Goal: Navigation & Orientation: Find specific page/section

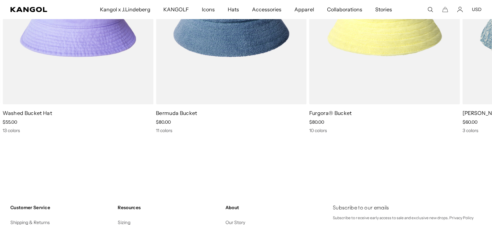
scroll to position [3330, 0]
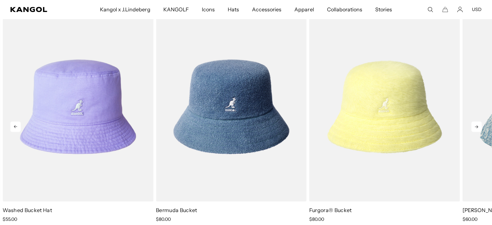
click at [476, 125] on icon at bounding box center [476, 126] width 3 height 3
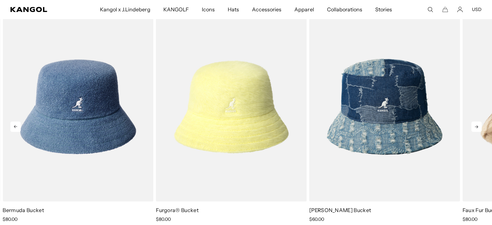
click at [475, 126] on icon at bounding box center [476, 126] width 3 height 3
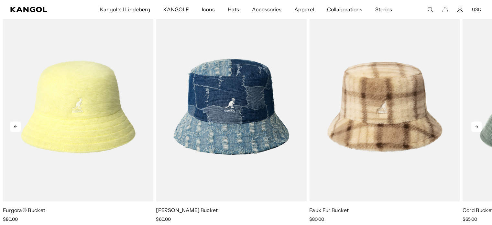
click at [475, 126] on icon at bounding box center [476, 126] width 3 height 3
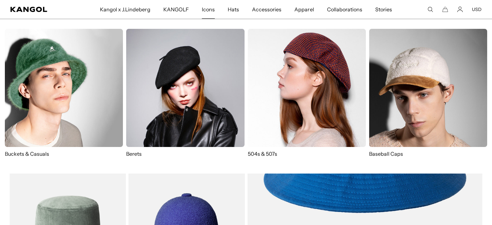
scroll to position [0, 0]
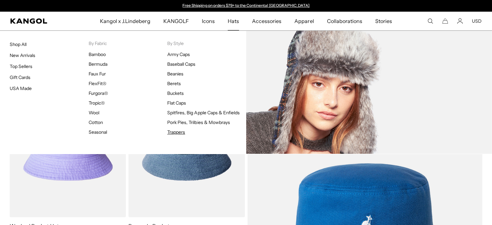
click at [176, 131] on link "Trappers" at bounding box center [176, 132] width 18 height 6
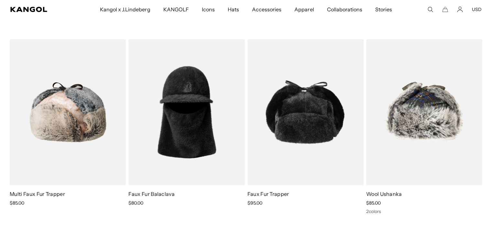
scroll to position [129, 0]
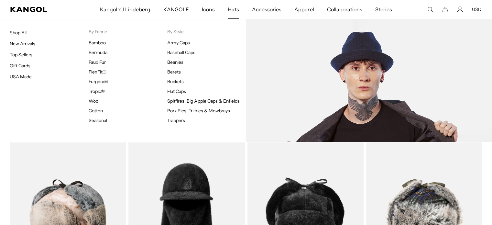
click at [210, 110] on link "Pork Pies, Trilbies & Mowbrays" at bounding box center [198, 111] width 63 height 6
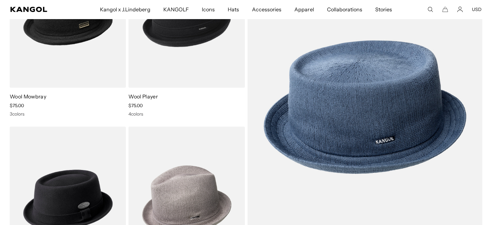
scroll to position [32, 0]
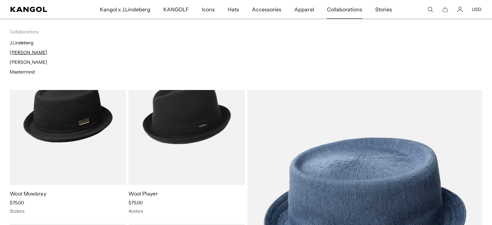
click at [26, 51] on link "[PERSON_NAME]" at bounding box center [28, 52] width 37 height 6
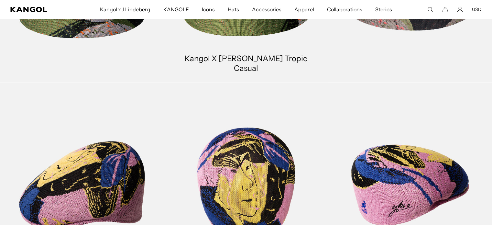
scroll to position [582, 0]
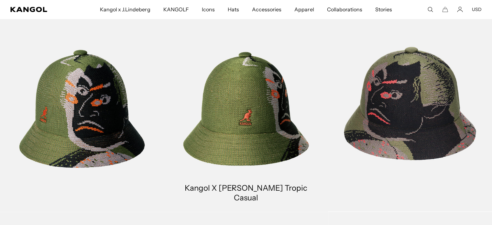
click at [404, 88] on link at bounding box center [410, 108] width 164 height 205
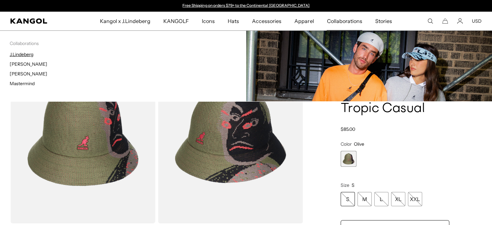
click at [23, 55] on link "J.Lindeberg" at bounding box center [22, 54] width 24 height 6
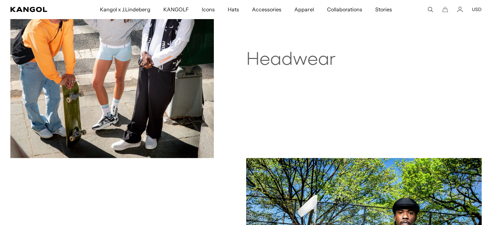
scroll to position [226, 0]
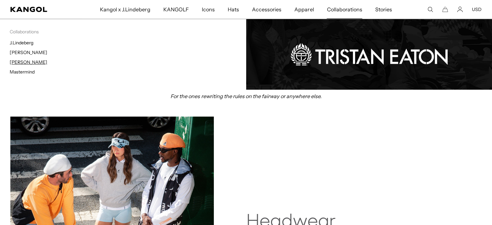
click at [24, 61] on link "[PERSON_NAME]" at bounding box center [28, 62] width 37 height 6
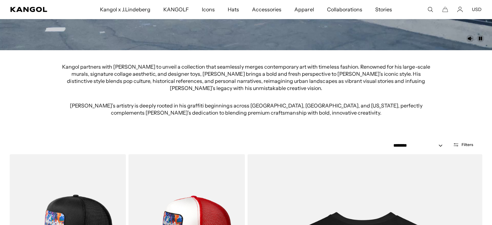
scroll to position [194, 0]
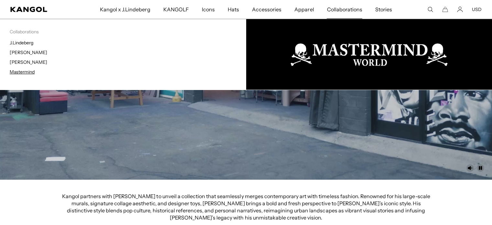
click at [22, 73] on link "Mastermind" at bounding box center [22, 72] width 25 height 6
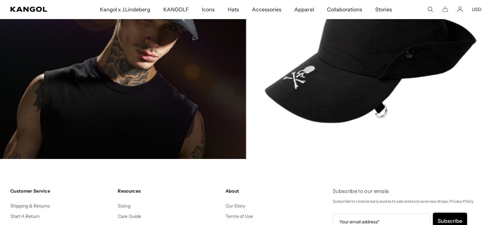
scroll to position [1616, 0]
